Goal: Information Seeking & Learning: Learn about a topic

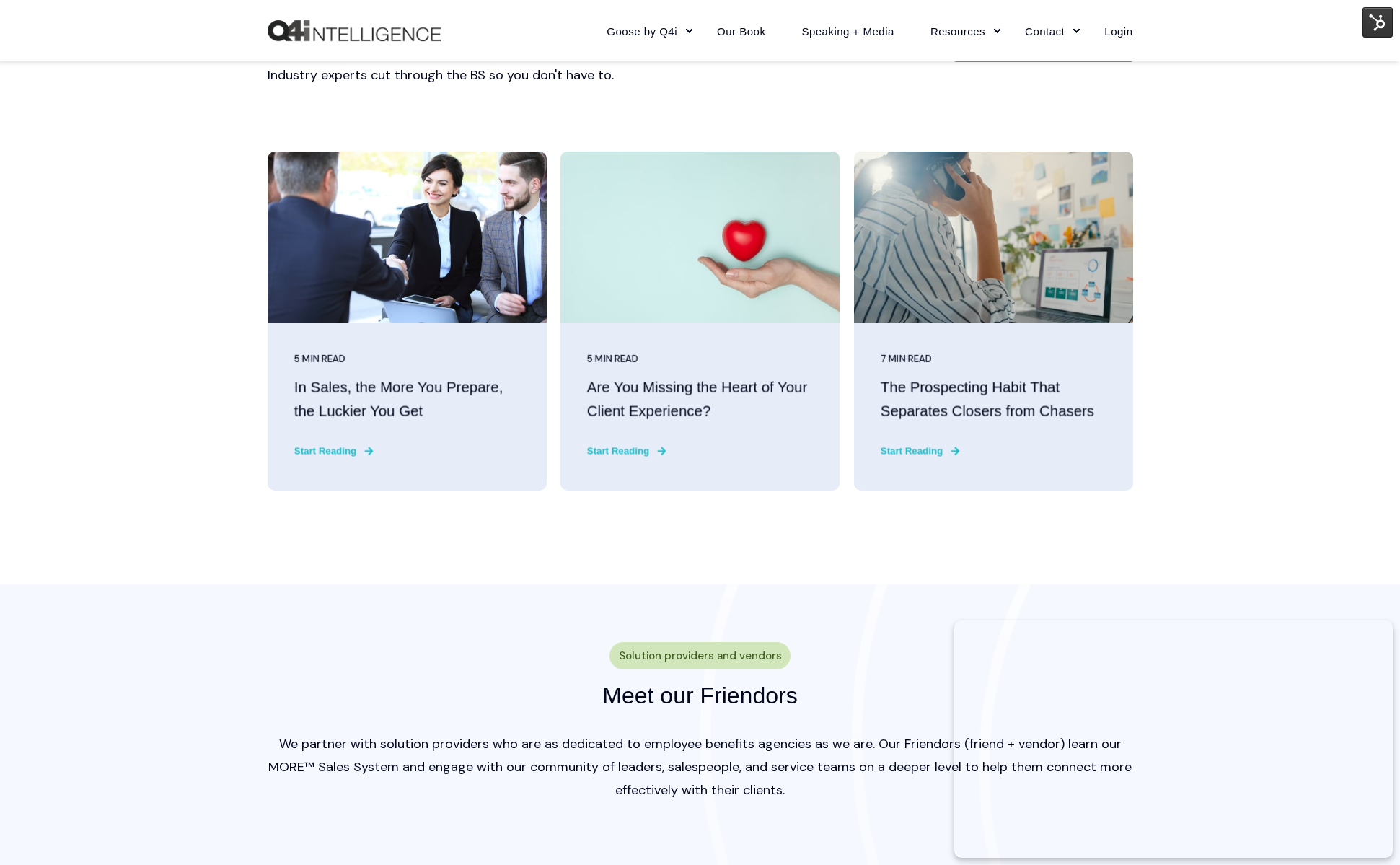
scroll to position [3706, 0]
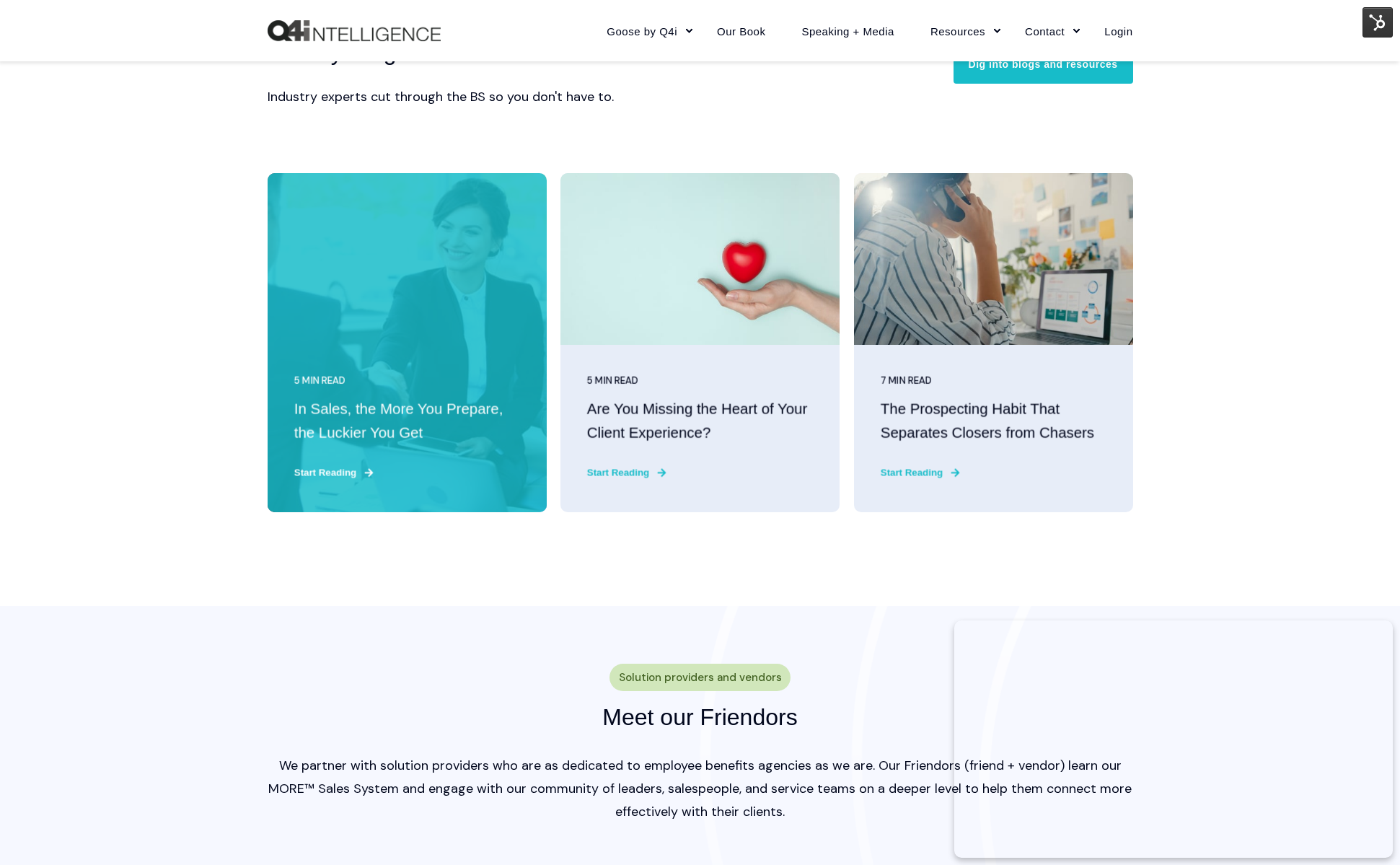
click at [418, 424] on "In Sales, the More You Prepare, the Luckier You Get" at bounding box center [406, 421] width 226 height 47
